Goal: Task Accomplishment & Management: Complete application form

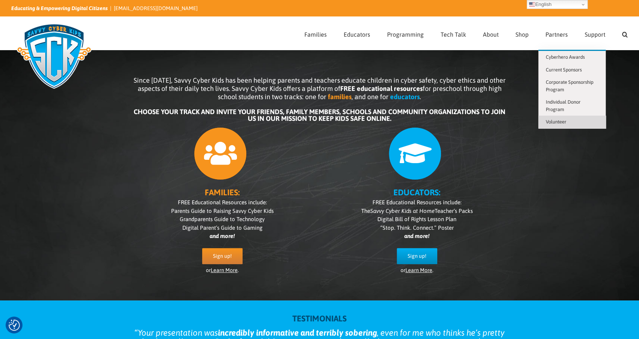
click at [554, 121] on span "Volunteer" at bounding box center [556, 122] width 21 height 6
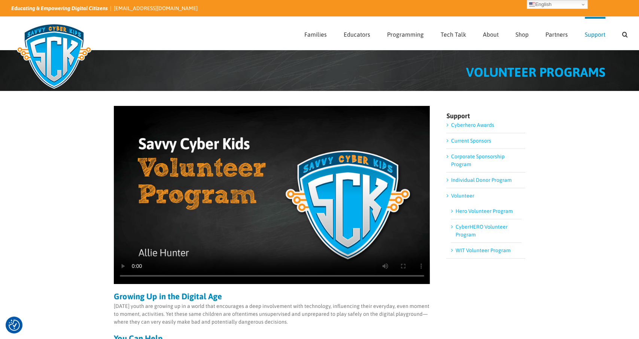
click at [465, 198] on link "Volunteer" at bounding box center [461, 196] width 23 height 6
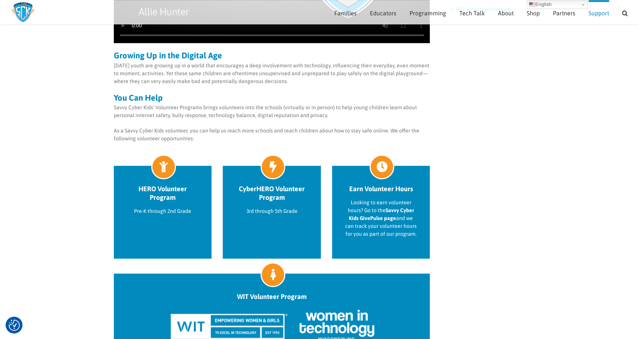
scroll to position [230, 0]
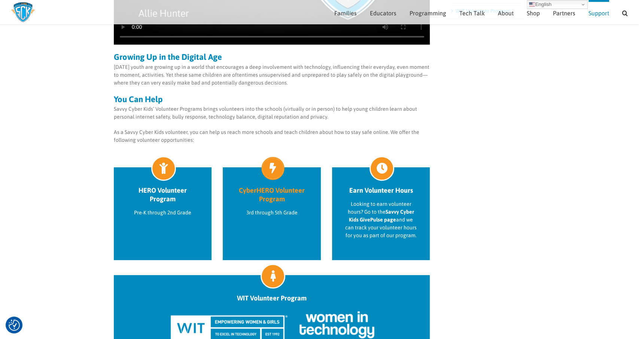
click at [266, 197] on h2 "CyberHERO Volunteer Program" at bounding box center [272, 194] width 72 height 17
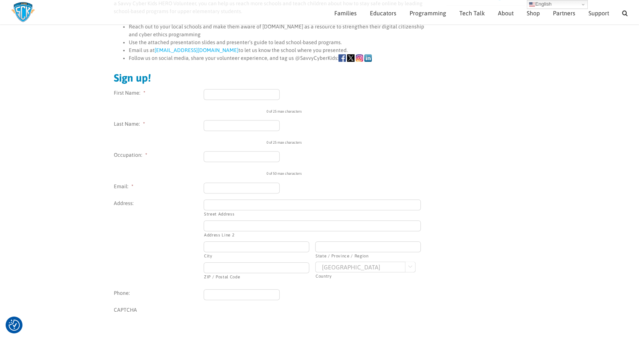
scroll to position [233, 0]
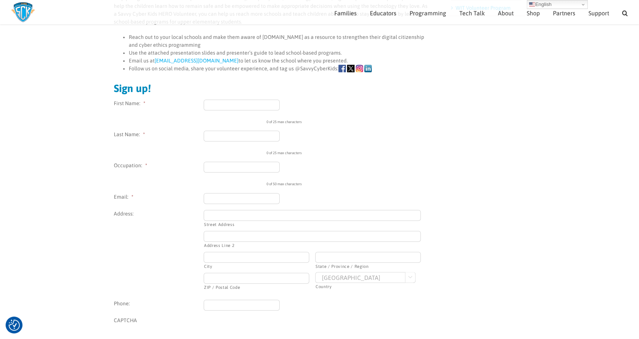
click at [248, 98] on div "The Challenges of Parenting in the Digital Age There was a time when the childh…" at bounding box center [272, 127] width 316 height 511
click at [252, 107] on input "First Name: *" at bounding box center [242, 105] width 76 height 11
type input "Jennifer"
type input "Spindel"
type input "jkspindel@gmail.com"
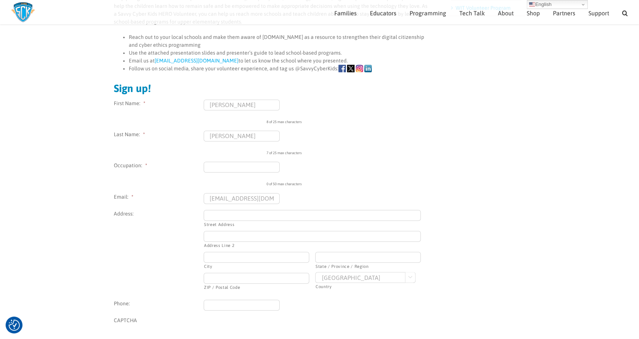
type input "5005 Hidden Branches Drive"
type input "Dunwoody"
type input "GA"
type input "30338"
select select "US Minor Outlying Islands"
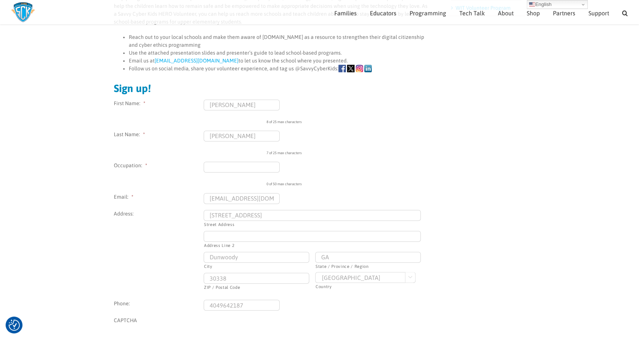
type input "(404) 964-2187"
type input "O"
drag, startPoint x: 238, startPoint y: 199, endPoint x: 340, endPoint y: 206, distance: 102.3
click at [279, 204] on input "jkspindel@gmail.com" at bounding box center [242, 198] width 76 height 11
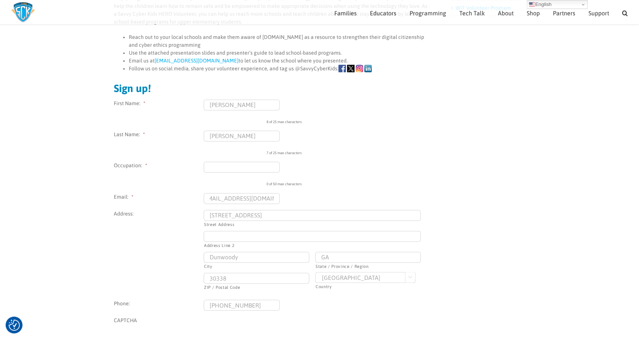
type input "jkspindel@mindspring.com"
click at [275, 170] on input "Occupation: *" at bounding box center [242, 167] width 76 height 11
type input "Operations Leader"
click at [315, 272] on select "Afghanistan Albania Algeria American Samoa Andorra Angola Anguilla Antarctica A…" at bounding box center [365, 277] width 100 height 11
select select "United States"
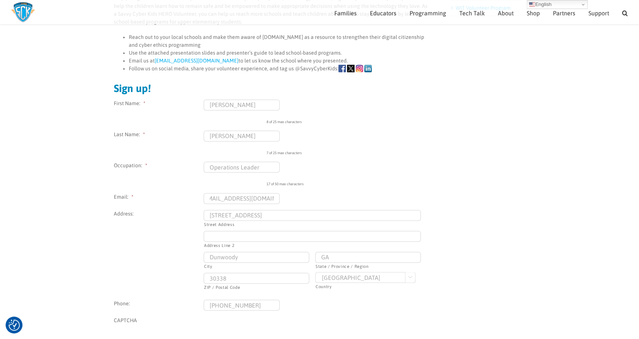
click option "United States" at bounding box center [0, 0] width 0 height 0
click at [555, 192] on div "The Challenges of Parenting in the Digital Age There was a time when the childh…" at bounding box center [319, 131] width 639 height 564
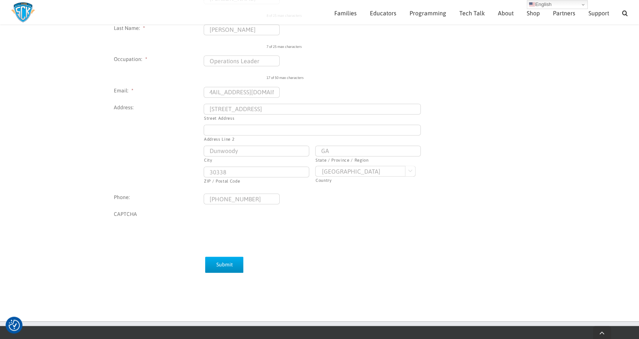
scroll to position [350, 0]
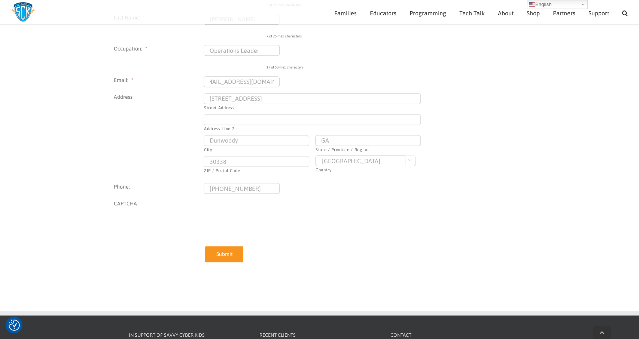
click at [233, 256] on input "Submit" at bounding box center [224, 254] width 38 height 16
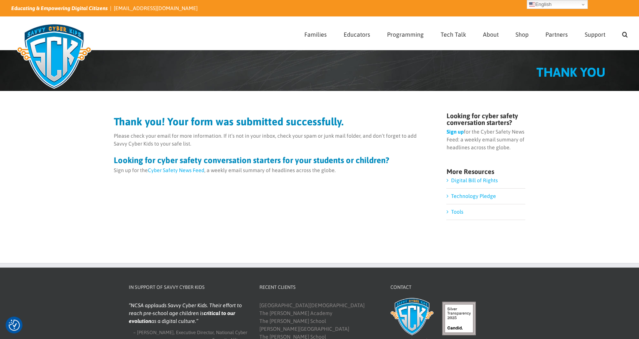
click at [459, 211] on link "Tools" at bounding box center [456, 212] width 12 height 6
click at [464, 180] on link "Digital Bill of Rights" at bounding box center [473, 180] width 47 height 6
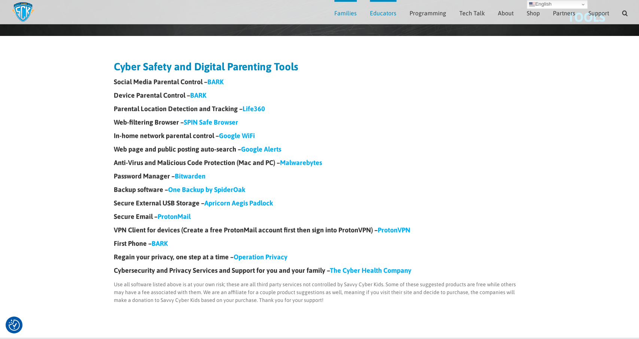
scroll to position [39, 0]
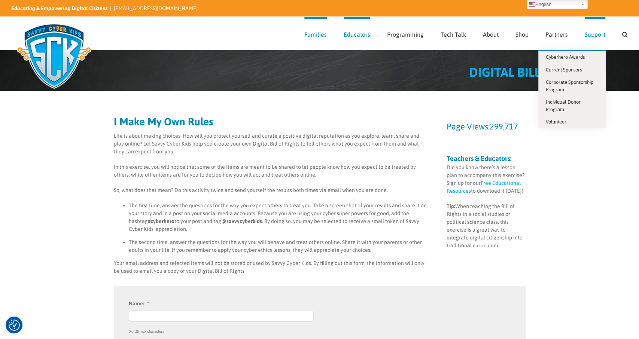
click at [593, 30] on link "Support" at bounding box center [594, 33] width 21 height 33
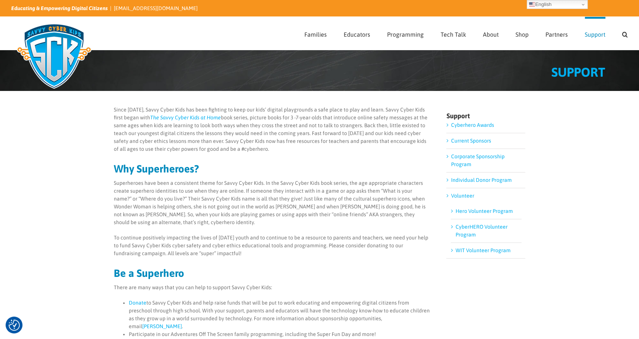
click at [467, 140] on link "Current Sponsors" at bounding box center [470, 141] width 40 height 6
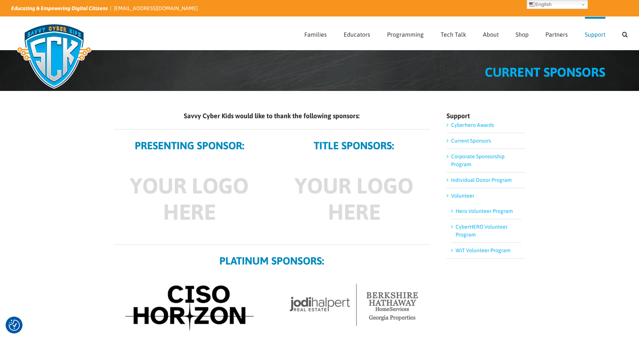
click at [60, 49] on img at bounding box center [54, 56] width 86 height 75
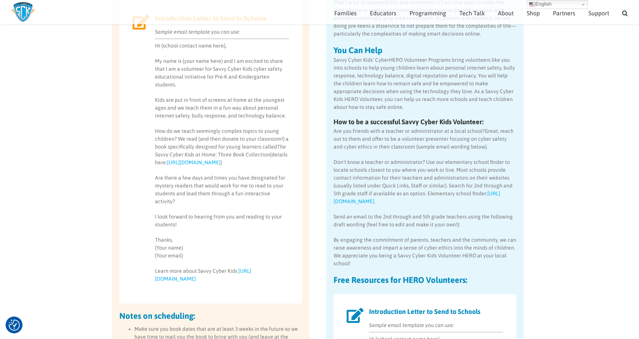
scroll to position [311, 0]
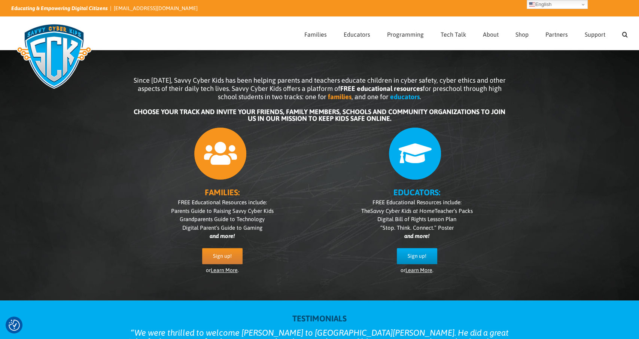
click at [151, 162] on div at bounding box center [222, 151] width 180 height 56
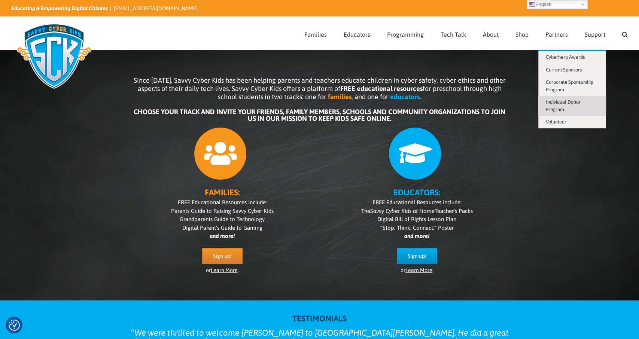
click at [556, 106] on link "Individual Donor Program" at bounding box center [571, 106] width 67 height 20
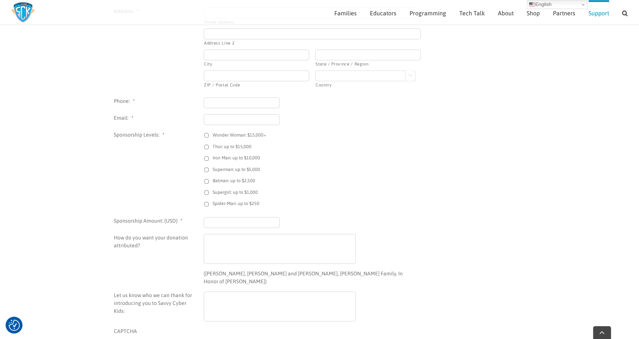
scroll to position [389, 0]
click at [434, 158] on div "Help Us Grow Investment in Savvy Cyber Kids will permit the expansion of the pr…" at bounding box center [320, 62] width 412 height 708
